Goal: Task Accomplishment & Management: Manage account settings

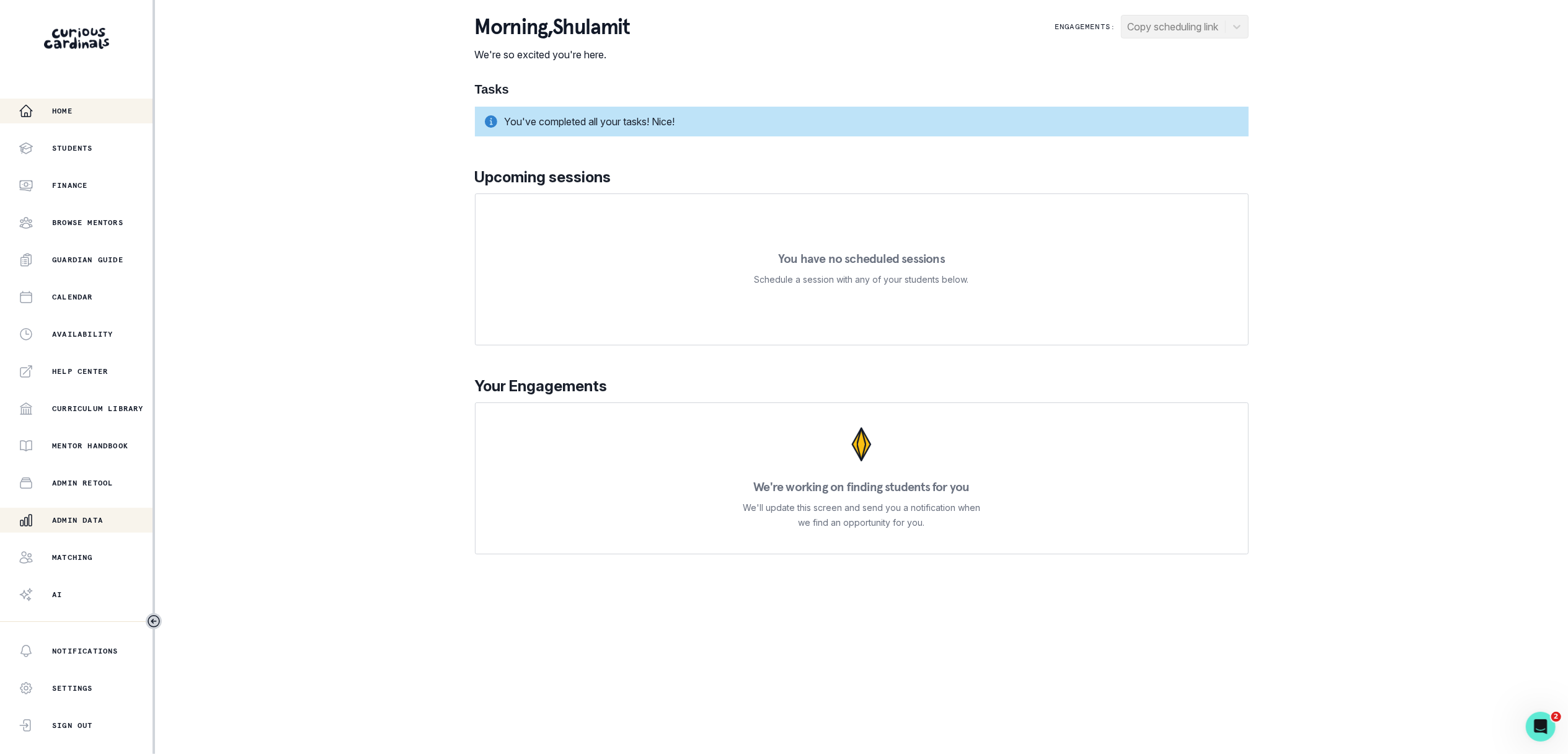
click at [109, 515] on div "Admin Data" at bounding box center [85, 520] width 134 height 15
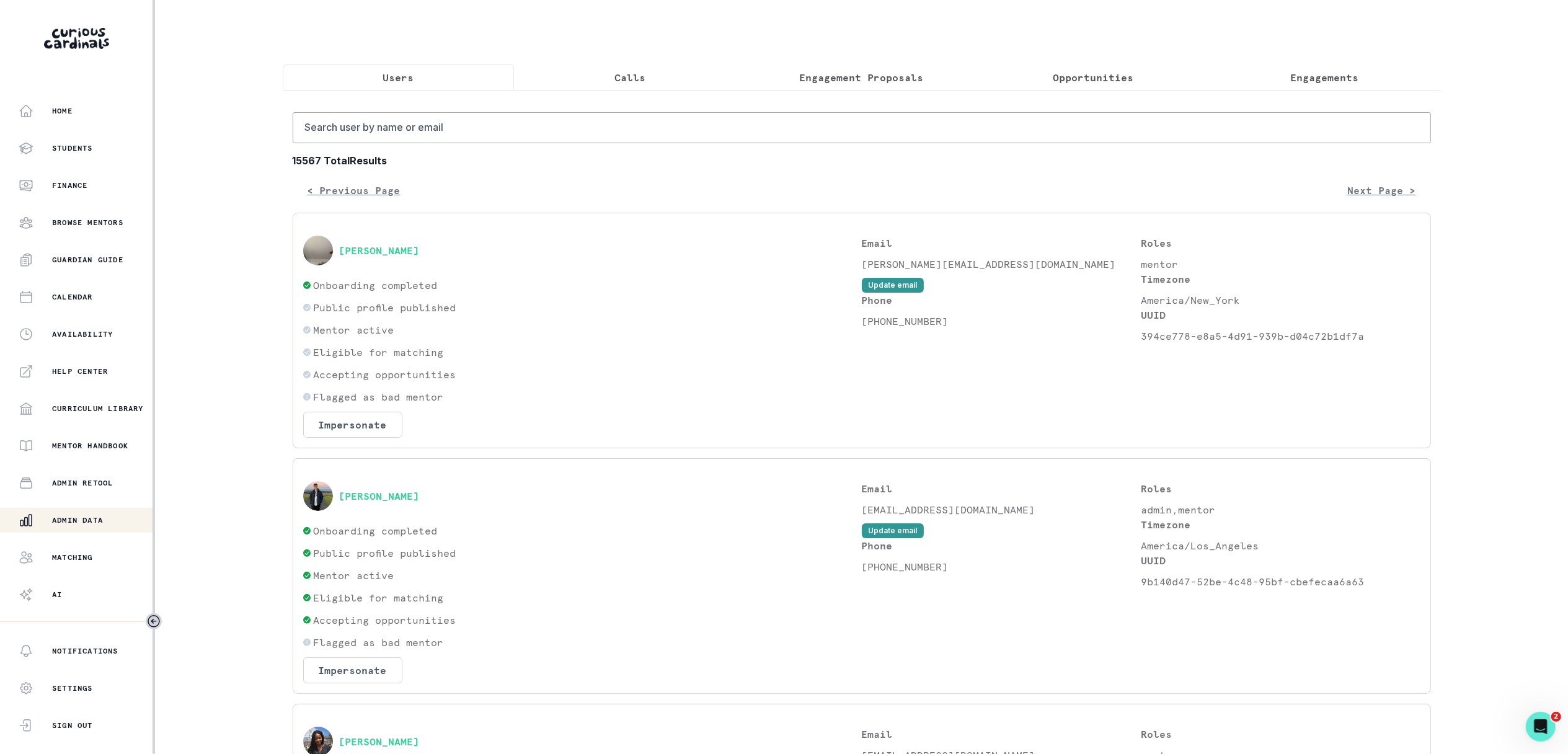
click at [1346, 76] on p "Engagements" at bounding box center [1324, 77] width 68 height 15
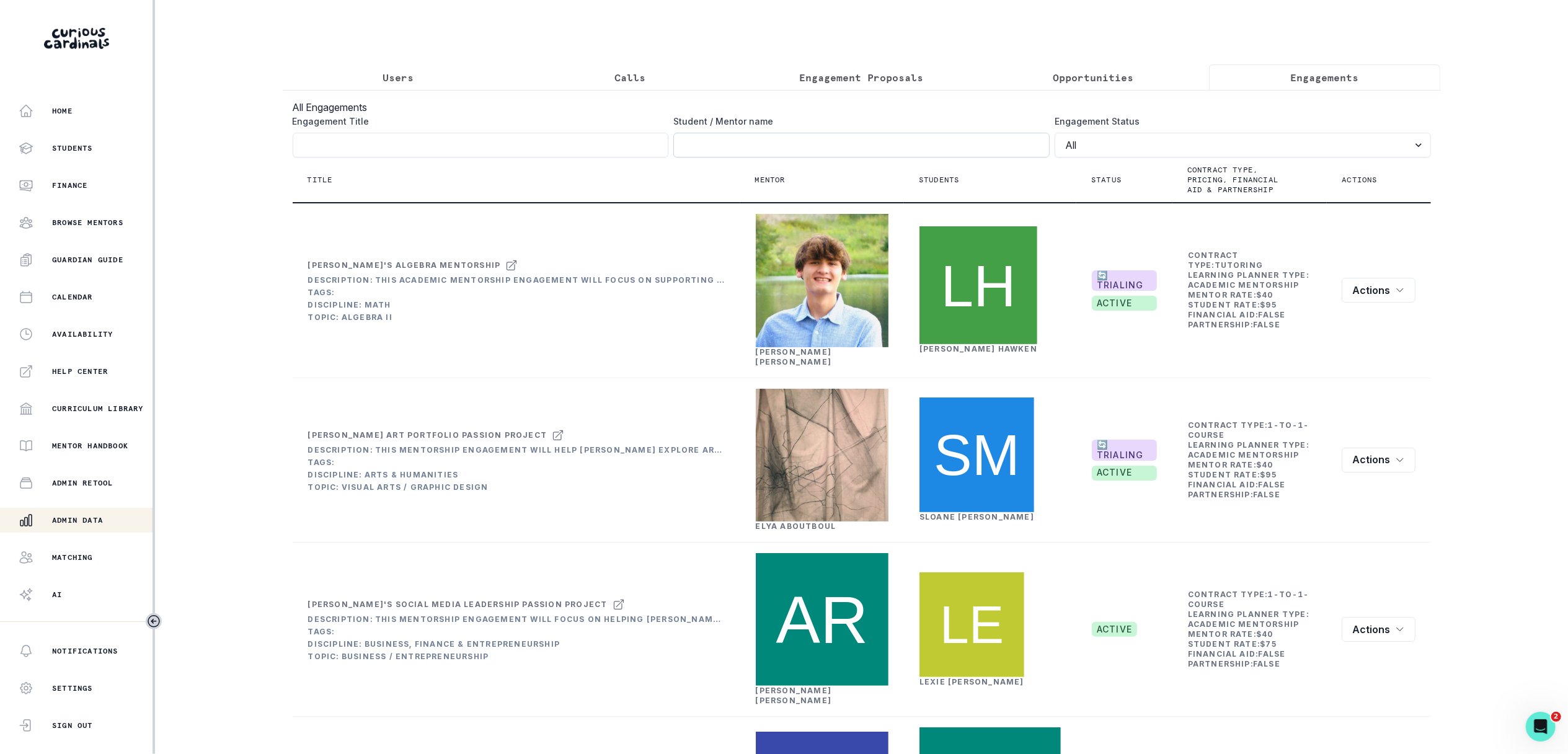
click at [949, 147] on input "Engagement Title" at bounding box center [861, 145] width 376 height 25
type input "ewan"
click button "submit" at bounding box center [0, 0] width 0 height 0
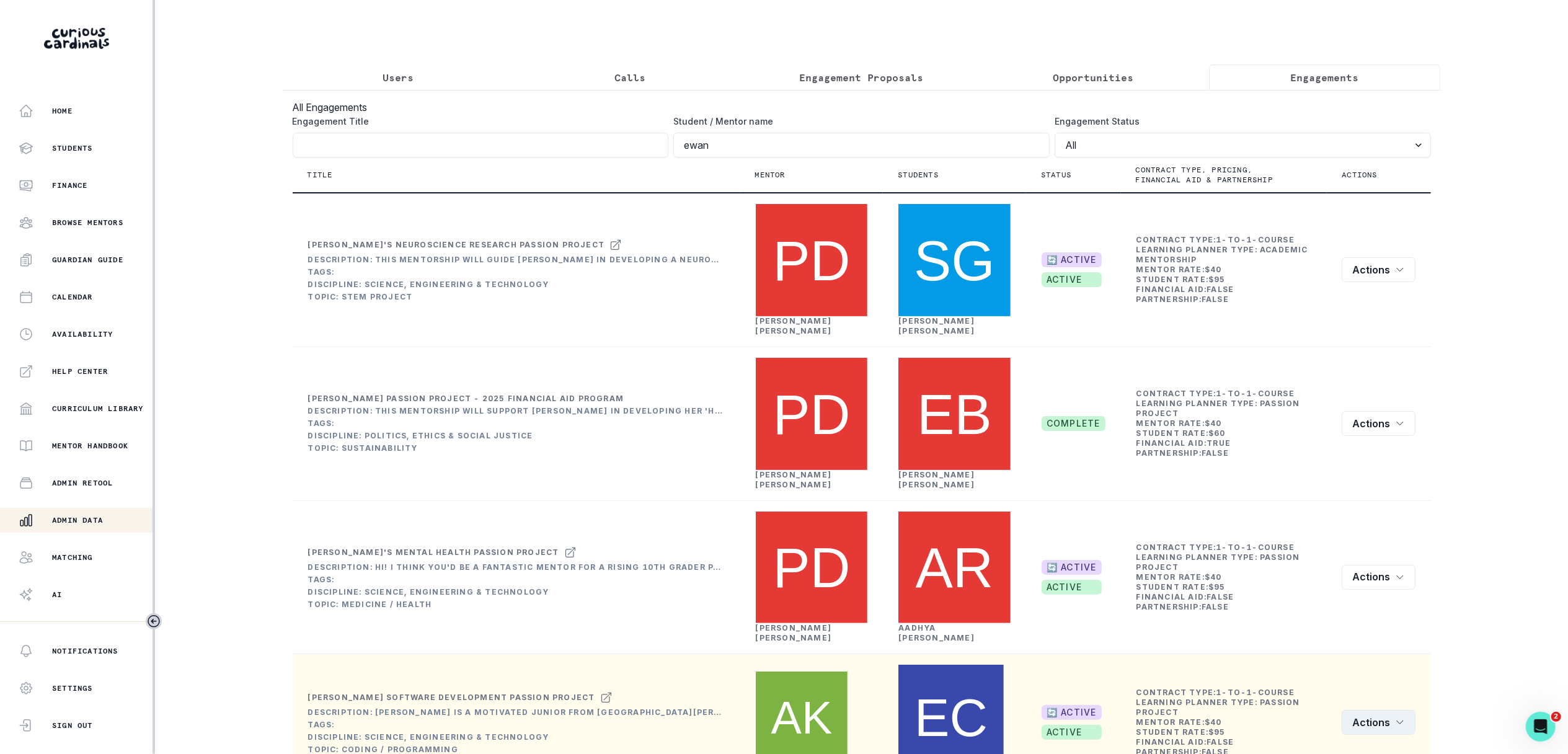
click at [1390, 710] on button "Actions" at bounding box center [1378, 722] width 74 height 25
click at [1414, 439] on button "Edit" at bounding box center [1418, 438] width 147 height 20
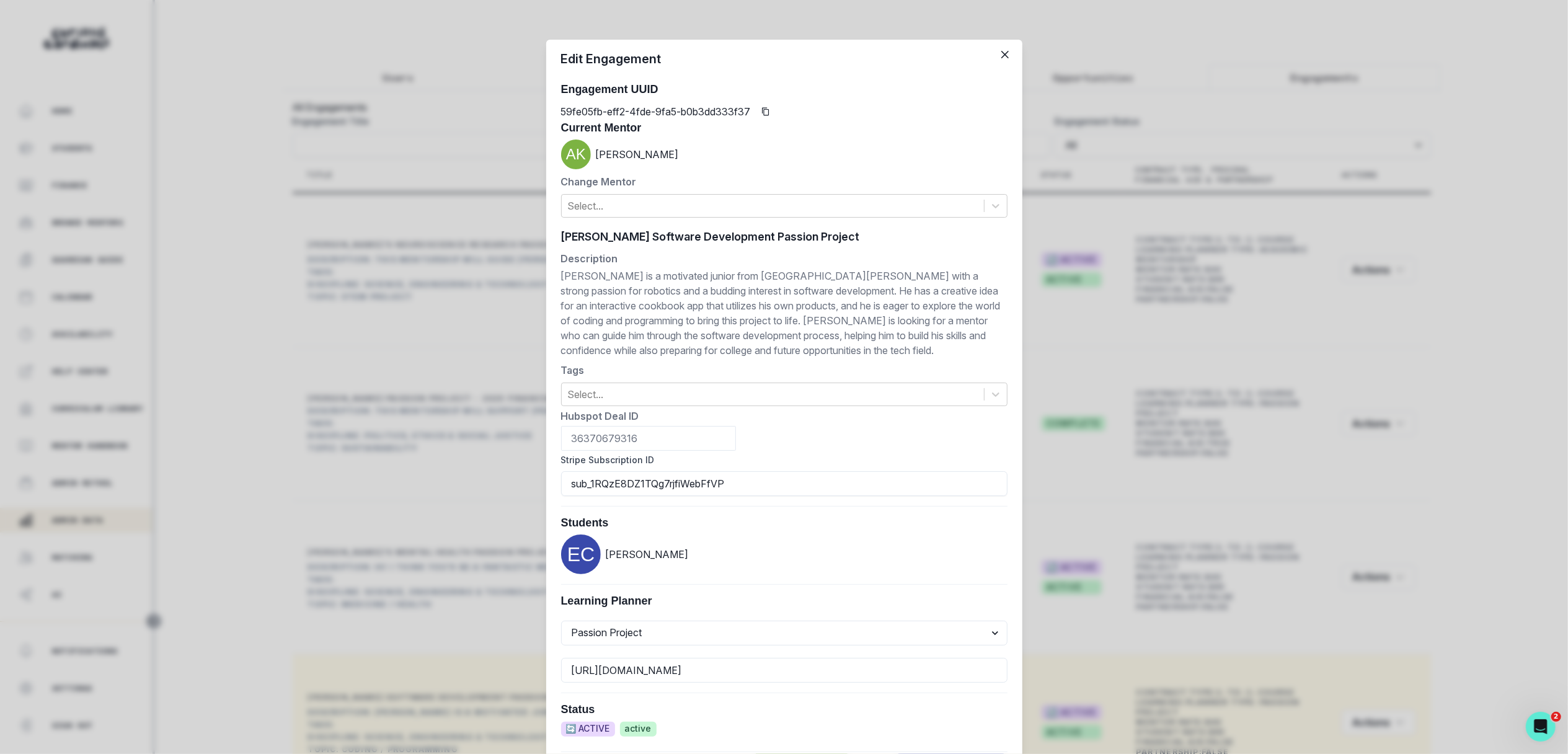
scroll to position [360, 0]
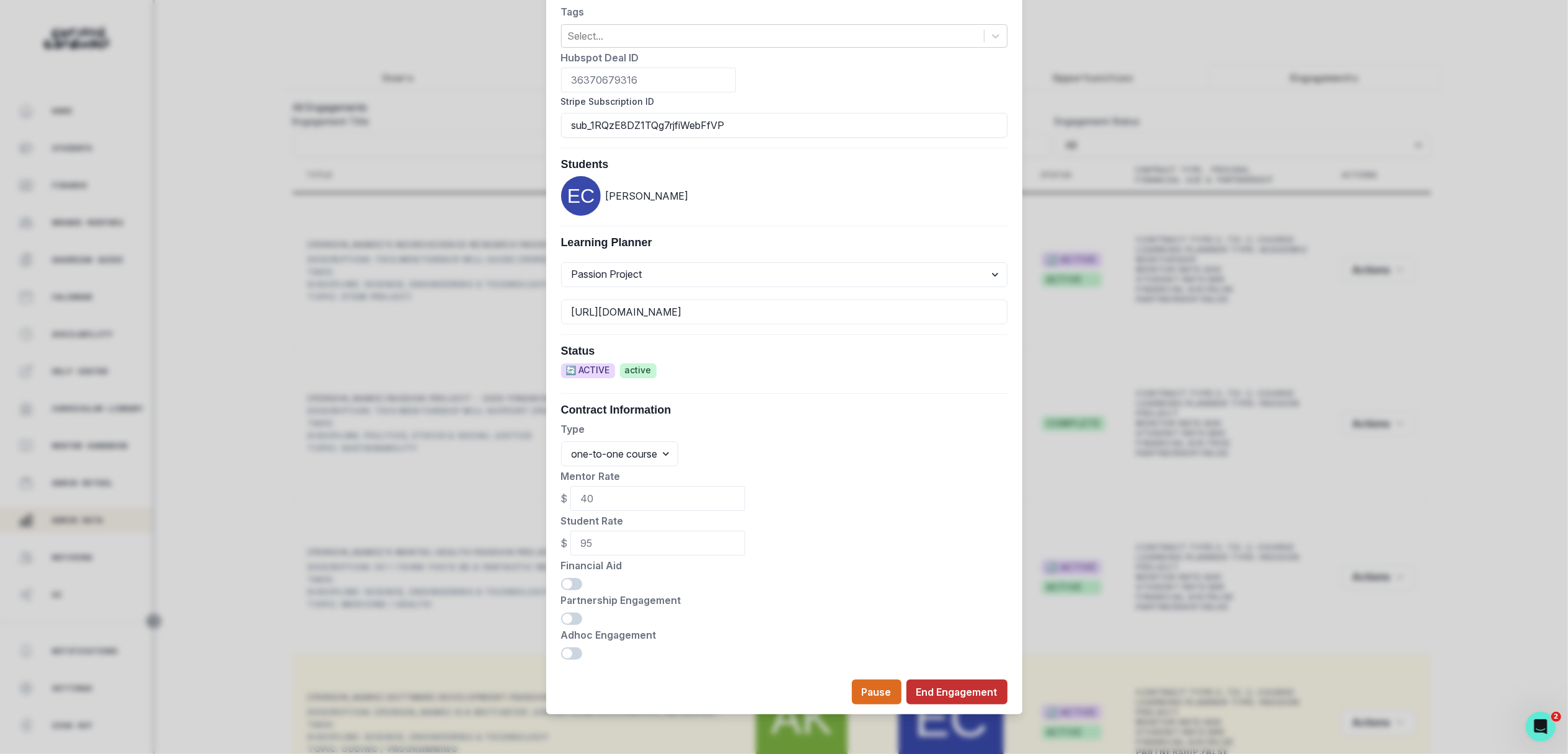
click at [994, 686] on button "End Engagement" at bounding box center [956, 692] width 101 height 25
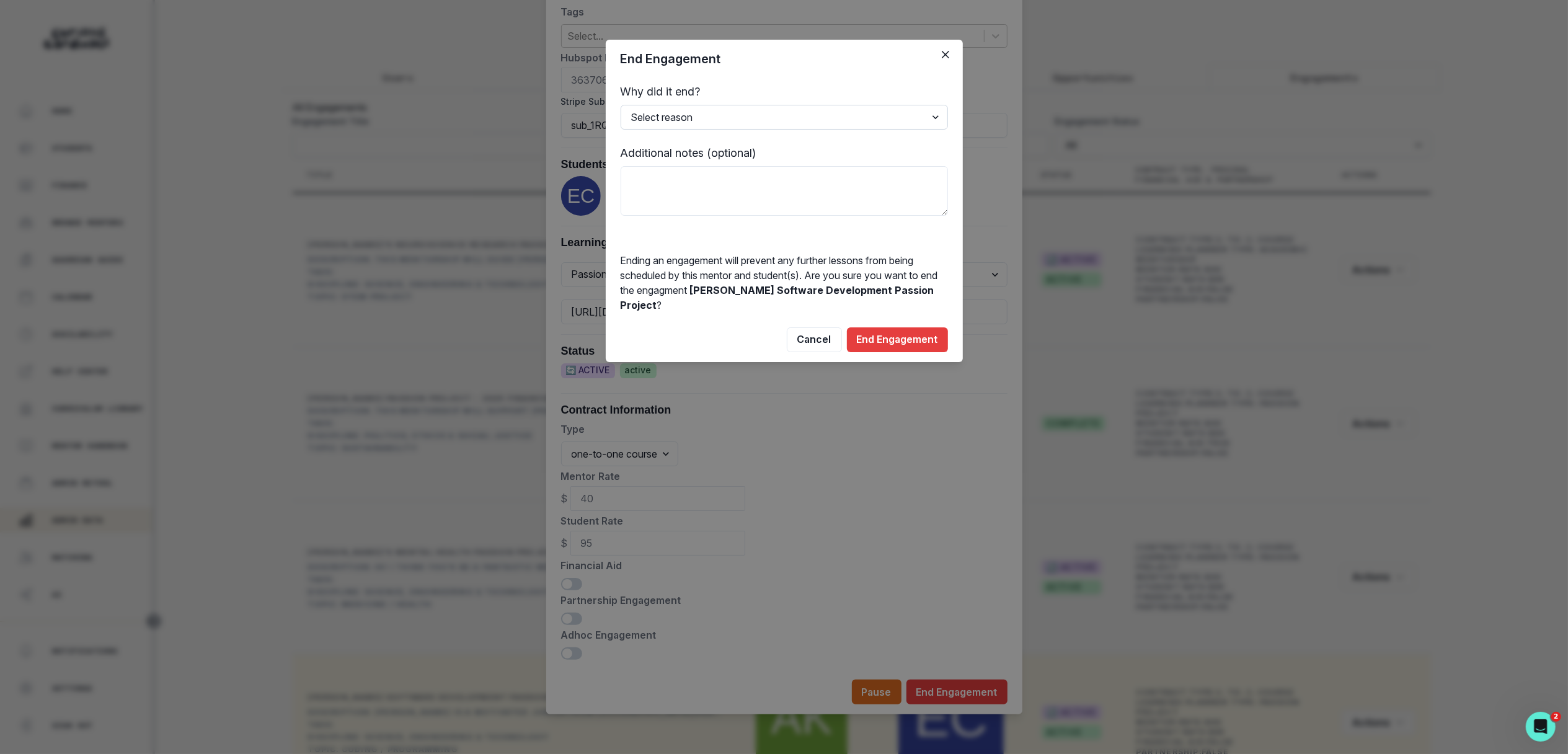
click at [840, 119] on select "Select reason Completed Ended by customer Ended by mentor Other (please add add…" at bounding box center [784, 117] width 327 height 25
select select "Ended by mentor"
click at [621, 105] on select "Select reason Completed Ended by customer Ended by mentor Other (please add add…" at bounding box center [784, 117] width 327 height 25
click at [840, 173] on textarea at bounding box center [784, 191] width 327 height 50
type textarea "rematch in progress"
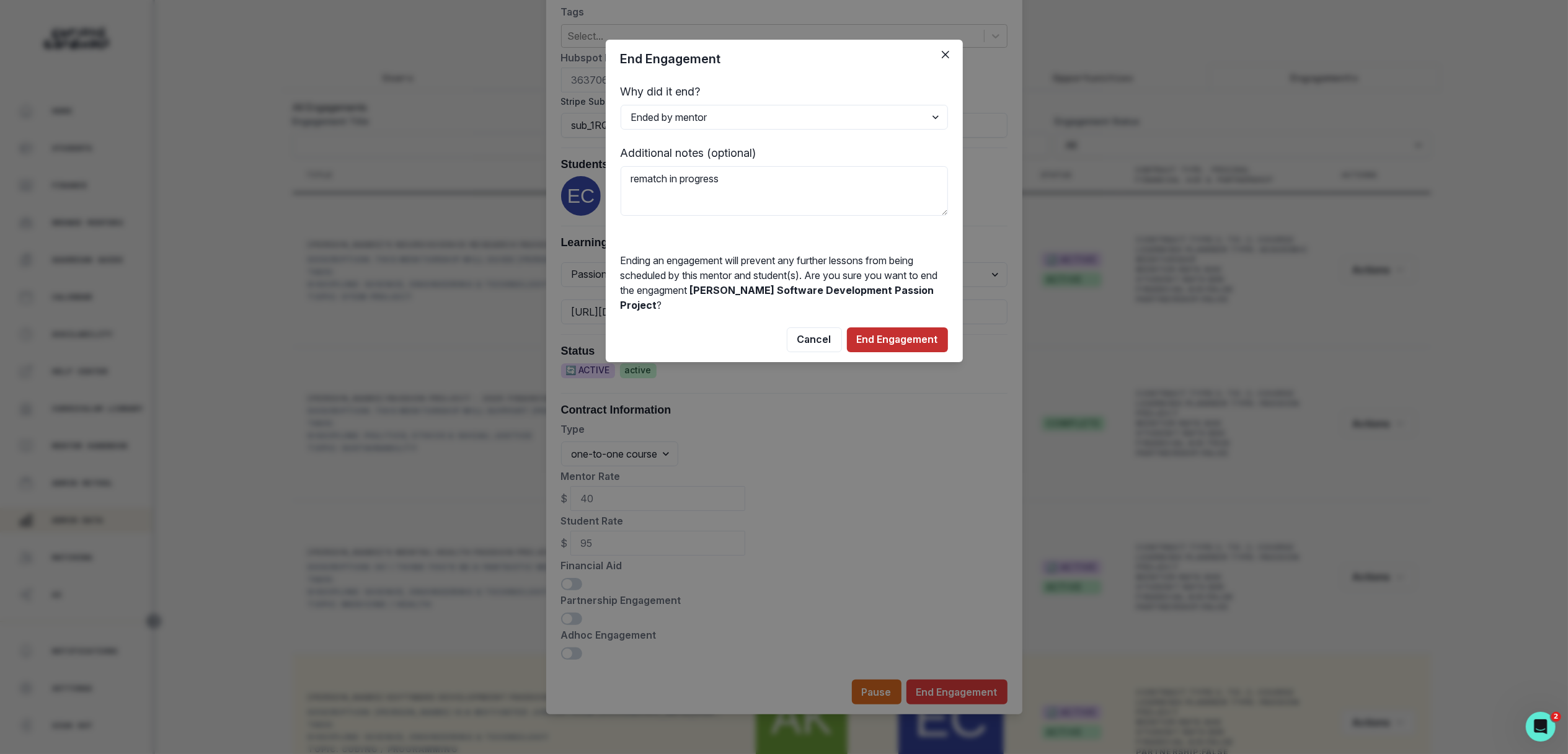
click at [892, 336] on button "End Engagement" at bounding box center [897, 340] width 101 height 25
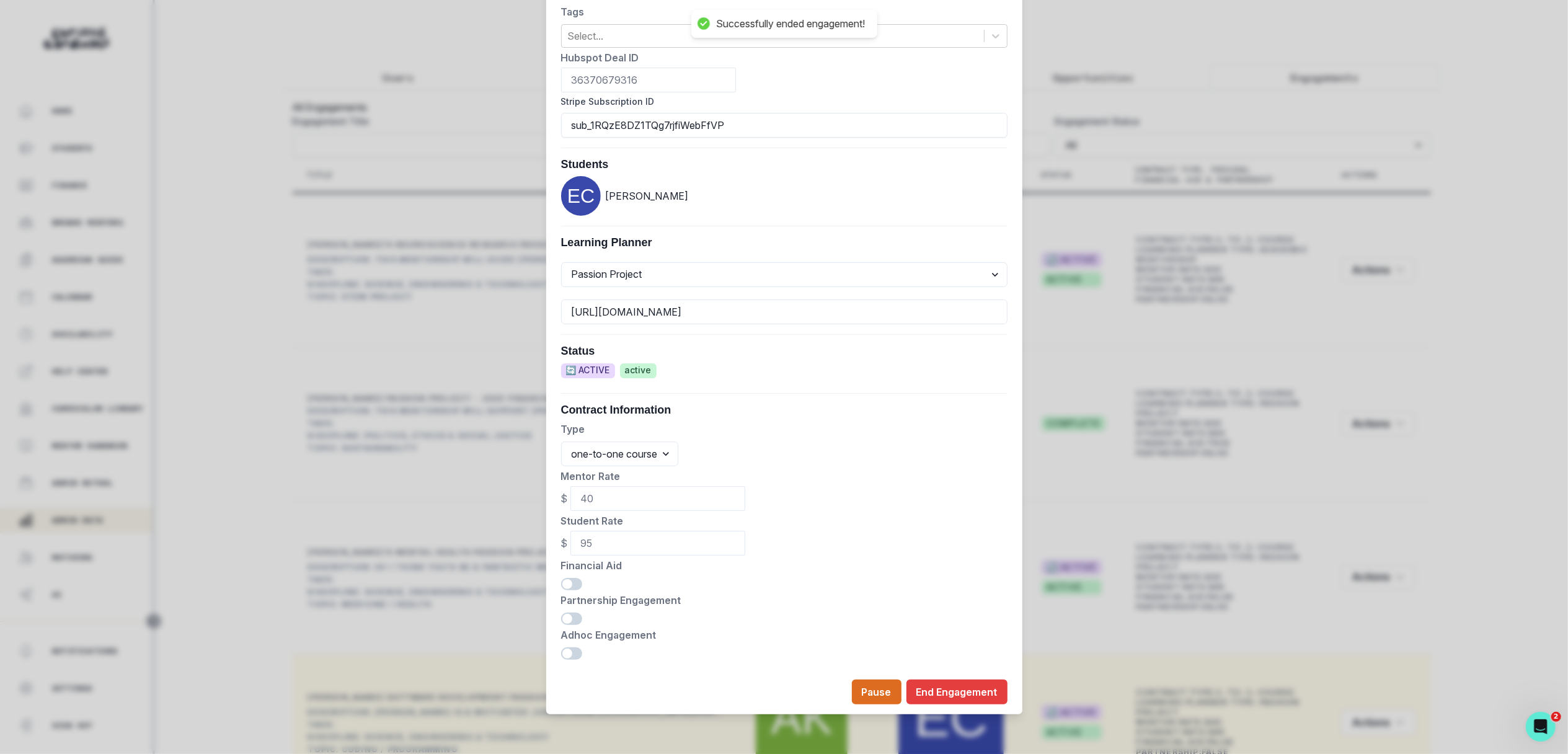
click at [1133, 313] on div "Edit Engagement Engagement UUID 59fe05fb-eff2-4fde-9fa5-b0b3dd333f37 Current Me…" at bounding box center [784, 377] width 1568 height 754
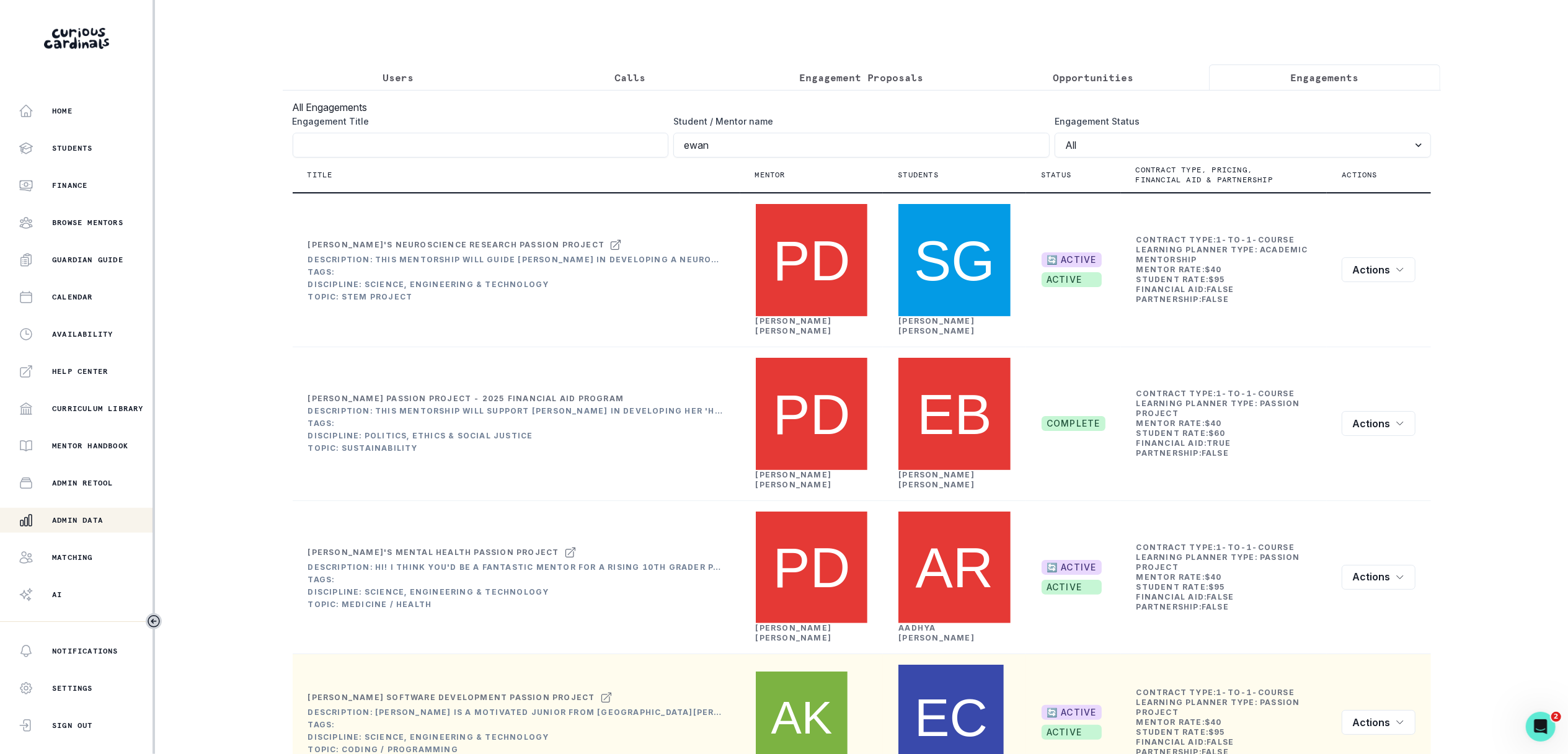
click at [936, 132] on div "Student / Mentor name [PERSON_NAME]" at bounding box center [861, 136] width 376 height 43
click at [939, 140] on input "ewan" at bounding box center [861, 145] width 376 height 25
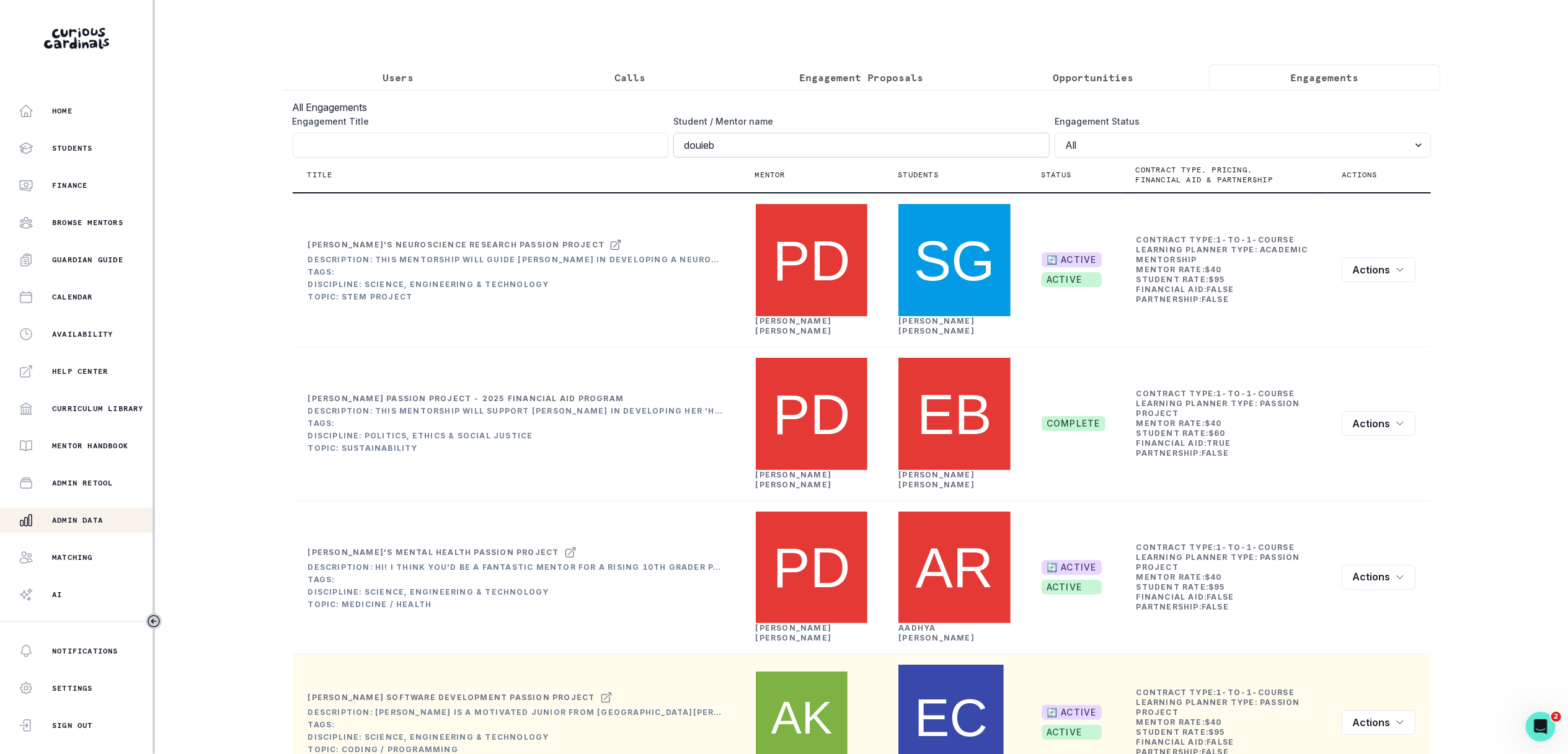
type input "douieb"
click button "submit" at bounding box center [0, 0] width 0 height 0
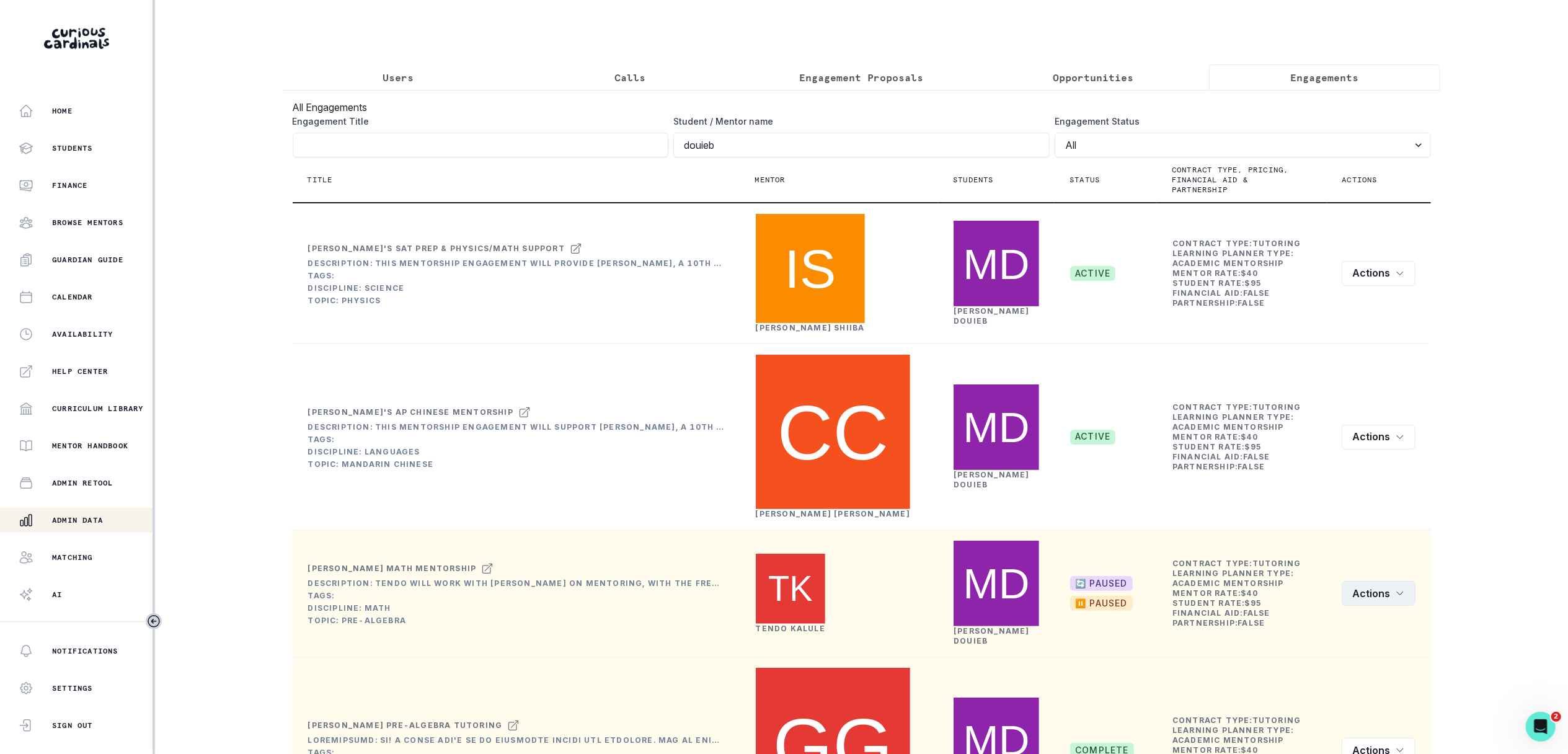
click at [1373, 581] on button "Actions" at bounding box center [1378, 593] width 74 height 25
click at [1364, 501] on button "Edit" at bounding box center [1418, 506] width 147 height 20
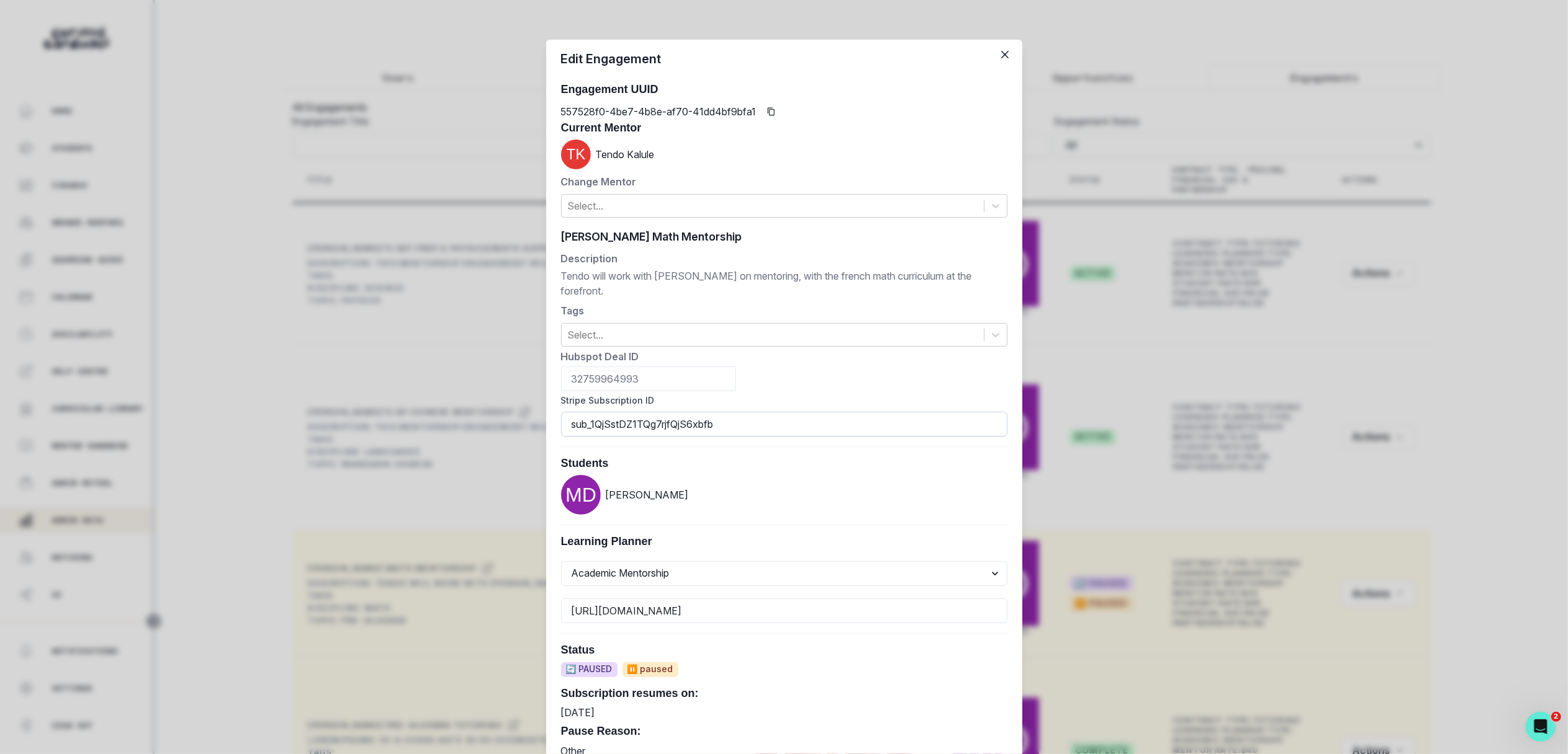
click at [846, 412] on input "sub_1QjSstDZ1TQg7rjfQjS6xbfb" at bounding box center [784, 424] width 446 height 25
click at [1156, 401] on div "Edit Engagement Engagement UUID 557528f0-4be7-4b8e-af70-41dd4bf9bfa1 Current Me…" at bounding box center [784, 377] width 1568 height 754
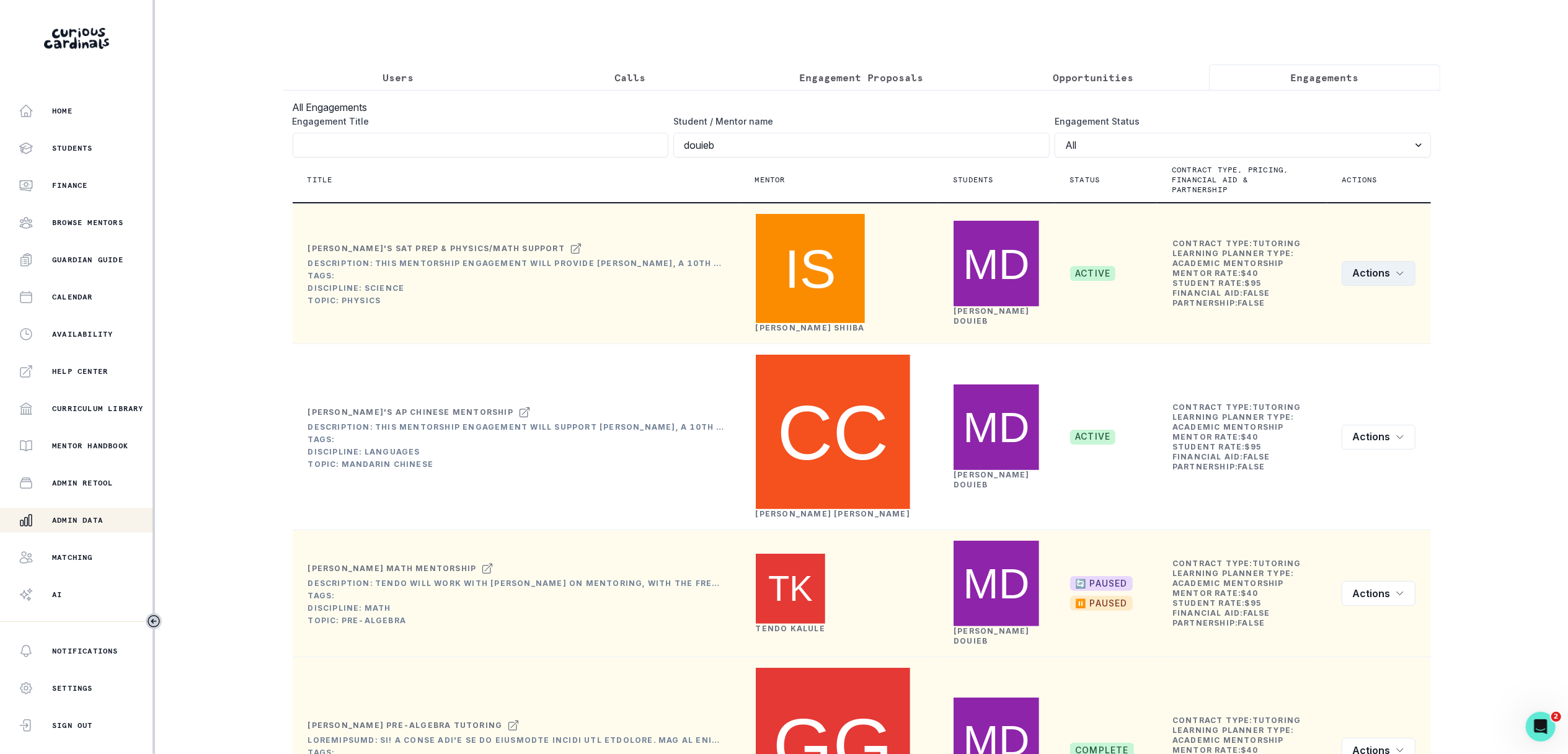
click at [1357, 261] on button "Actions" at bounding box center [1378, 273] width 74 height 25
click at [1363, 281] on button "Edit" at bounding box center [1413, 290] width 138 height 20
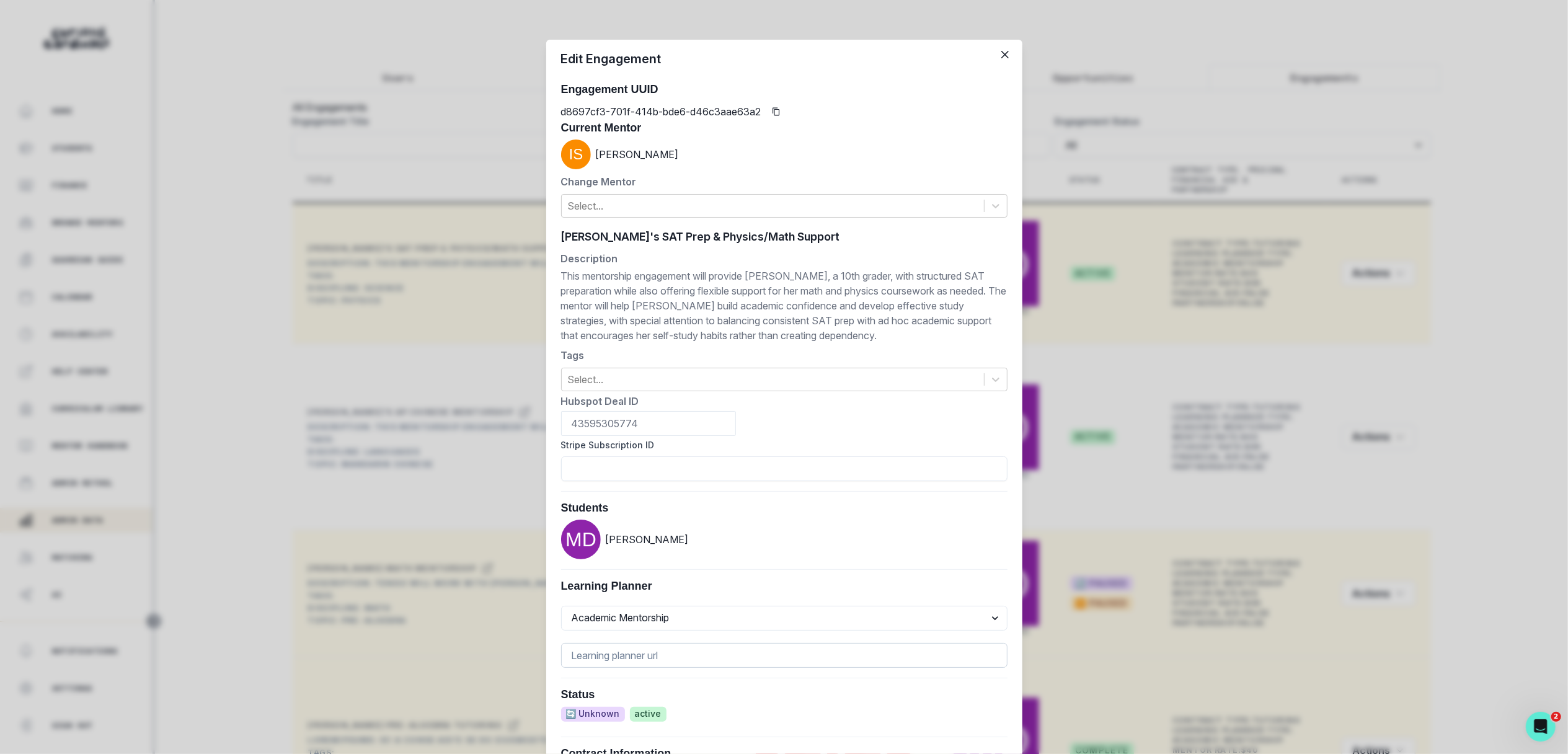
click at [786, 658] on input at bounding box center [784, 655] width 446 height 25
click at [860, 470] on input "Stripe Subscription ID" at bounding box center [784, 468] width 446 height 25
paste input "sub_1QjSstDZ1TQg7rjfQjS6xbfb"
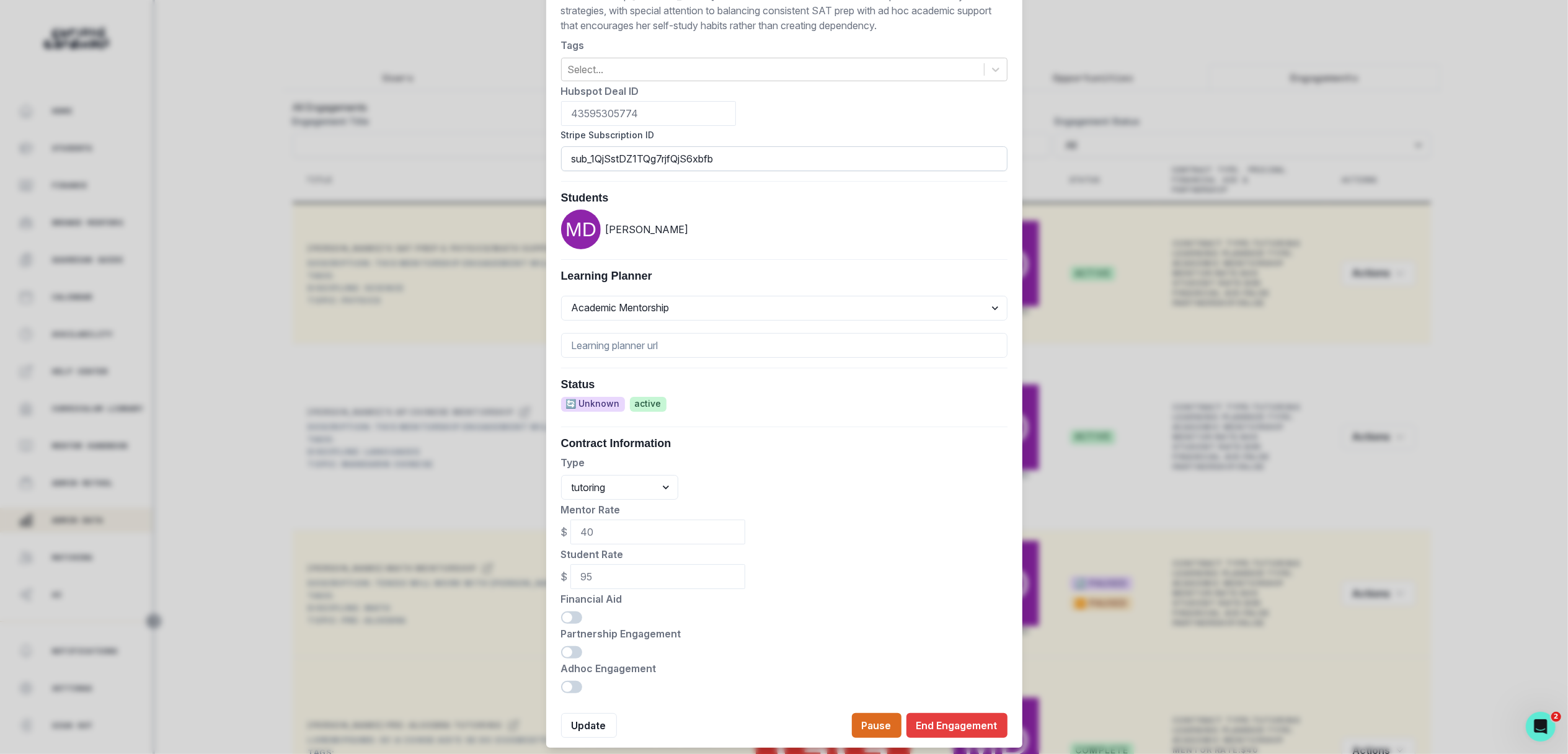
scroll to position [345, 0]
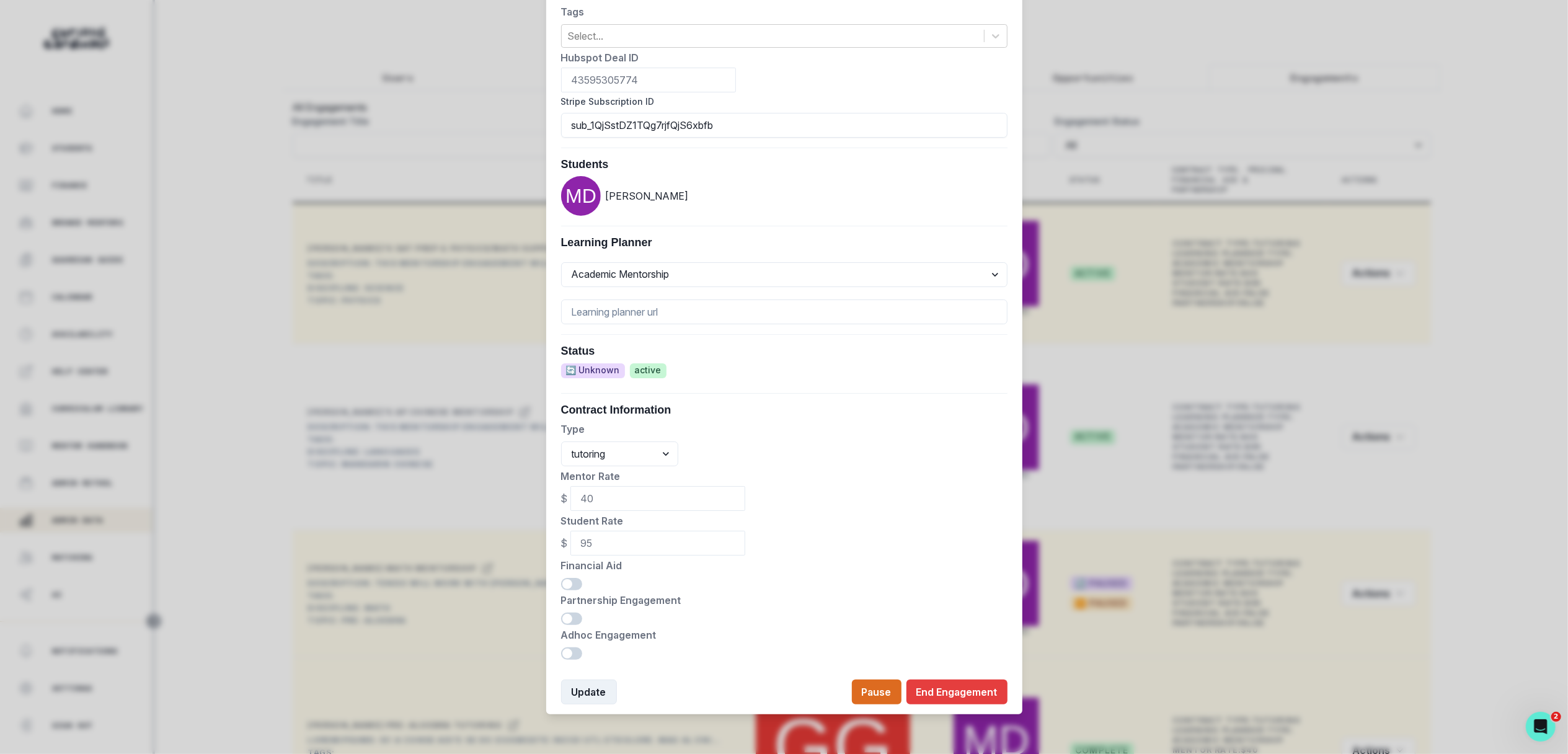
type input "sub_1QjSstDZ1TQg7rjfQjS6xbfb"
click at [587, 692] on button "Update" at bounding box center [589, 692] width 56 height 25
